Goal: Check status: Check status

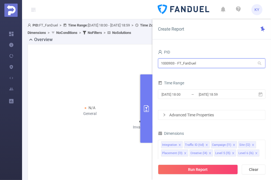
click at [193, 60] on input "1000933 - FT_FanDuel" at bounding box center [212, 64] width 108 height 10
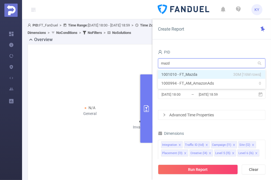
type input "mazda"
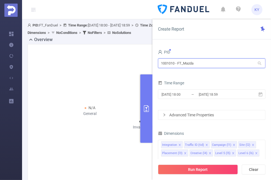
click at [167, 64] on input "1001010 - FT_Mazda" at bounding box center [212, 64] width 108 height 10
